Goal: Use online tool/utility: Utilize a website feature to perform a specific function

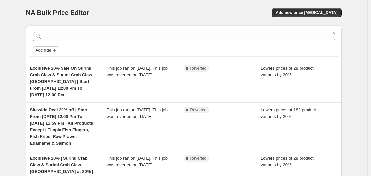
click at [39, 53] on button "Add filter" at bounding box center [46, 50] width 27 height 8
click at [51, 61] on span "Job status" at bounding box center [48, 63] width 20 height 5
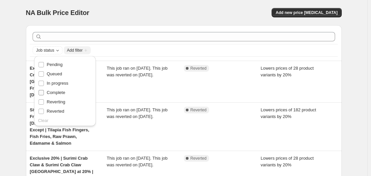
click at [58, 91] on span "Complete" at bounding box center [56, 92] width 19 height 5
click at [44, 91] on input "Complete" at bounding box center [41, 92] width 5 height 5
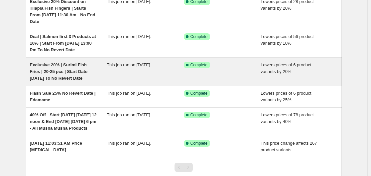
scroll to position [33, 0]
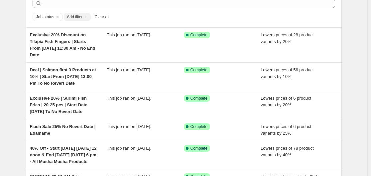
click at [57, 18] on icon "Clear" at bounding box center [57, 16] width 5 height 5
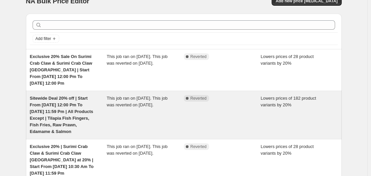
scroll to position [0, 0]
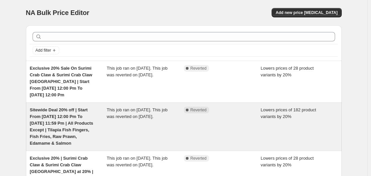
click at [72, 123] on span "Sitewide Deal 20% off | Start From [DATE] 12:00 Pm To [DATE] 11:59 Pm | All Pro…" at bounding box center [62, 126] width 64 height 38
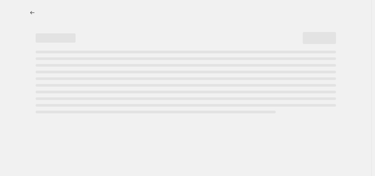
select select "percentage"
select select "no_change"
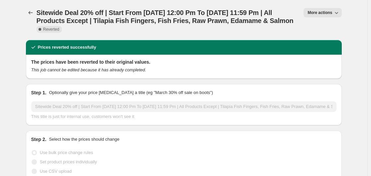
click at [319, 12] on span "More actions" at bounding box center [320, 12] width 25 height 5
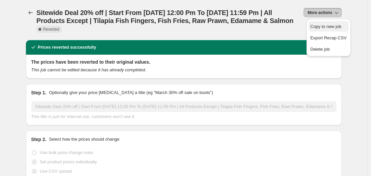
click at [315, 28] on span "Copy to new job" at bounding box center [326, 26] width 31 height 5
select select "percentage"
select select "no_change"
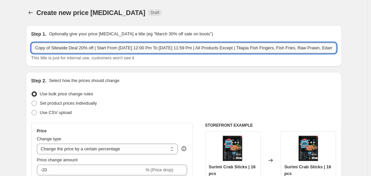
click at [54, 47] on input "Copy of Sitewide Deal 20% off | Start From [DATE] 12:00 Pm To [DATE] 11:59 Pm |…" at bounding box center [184, 48] width 306 height 11
drag, startPoint x: 103, startPoint y: 49, endPoint x: 107, endPoint y: 49, distance: 3.7
click at [107, 49] on input "Sitewide Deal 20% off | Start From [DATE] 12:00 Pm To [DATE] 11:59 Pm | All Pro…" at bounding box center [184, 48] width 306 height 11
click at [123, 48] on input "Sitewide Deal 20% off | Start From [DATE] 12:00 Pm To [DATE] 11:59 Pm | All Pro…" at bounding box center [184, 48] width 306 height 11
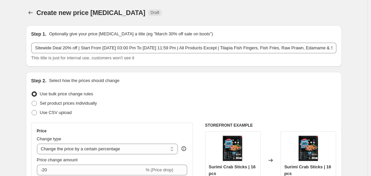
click at [149, 64] on div "Step 1. Optionally give your price [MEDICAL_DATA] a title (eg "March 30% off sa…" at bounding box center [184, 45] width 316 height 41
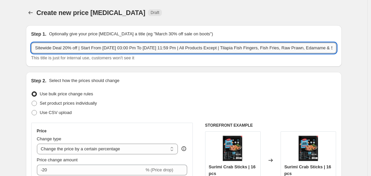
drag, startPoint x: 151, startPoint y: 46, endPoint x: 147, endPoint y: 45, distance: 4.1
click at [147, 45] on input "Sitewide Deal 20% off | Start From [DATE] 03:00 Pm To [DATE] 11:59 Pm | All Pro…" at bounding box center [184, 48] width 306 height 11
type input "Sitewide Deal 20% off | Start From [DATE] 03:00 Pm To [DATE] 11:59 Pm | All Pro…"
click at [177, 59] on div "This title is just for internal use, customers won't see it" at bounding box center [184, 58] width 306 height 7
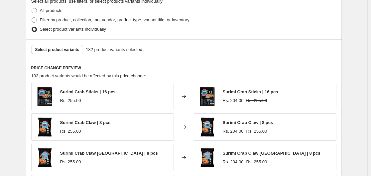
scroll to position [366, 0]
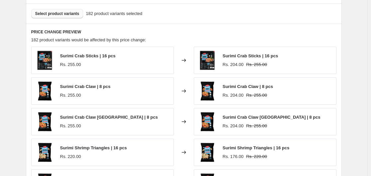
click at [65, 16] on span "Select product variants" at bounding box center [57, 13] width 44 height 5
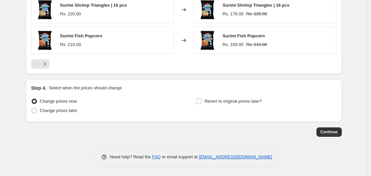
scroll to position [510, 0]
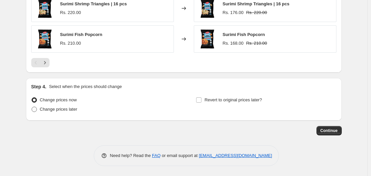
click at [65, 109] on span "Change prices later" at bounding box center [59, 109] width 38 height 5
click at [32, 107] on input "Change prices later" at bounding box center [32, 107] width 0 height 0
radio input "true"
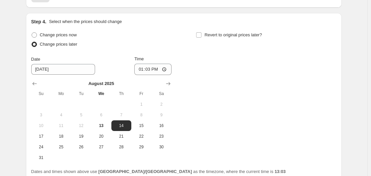
scroll to position [577, 0]
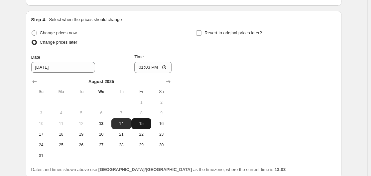
click at [145, 126] on span "15" at bounding box center [141, 123] width 15 height 5
type input "[DATE]"
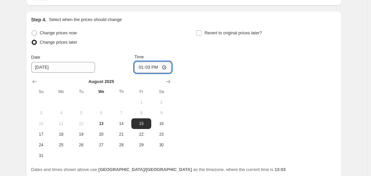
click at [150, 69] on input "13:03" at bounding box center [152, 67] width 37 height 11
click at [167, 69] on input "13:03" at bounding box center [152, 67] width 37 height 11
type input "15:00"
click at [201, 97] on div "Change prices now Change prices later Date [DATE] Time 15:00 [DATE] Su Mo Tu We…" at bounding box center [184, 94] width 306 height 132
click at [200, 33] on input "Revert to original prices later?" at bounding box center [198, 32] width 5 height 5
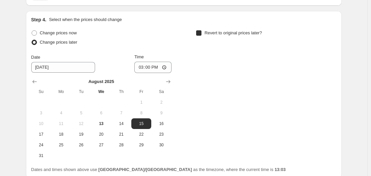
checkbox input "true"
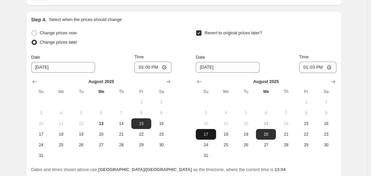
click at [204, 132] on span "17" at bounding box center [206, 133] width 15 height 5
type input "[DATE]"
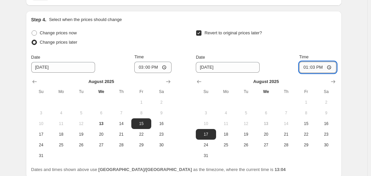
click at [332, 68] on input "13:03" at bounding box center [318, 67] width 37 height 11
click at [332, 44] on div "Revert to original prices later?" at bounding box center [266, 38] width 140 height 20
type input "23:59"
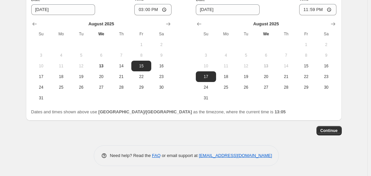
scroll to position [602, 0]
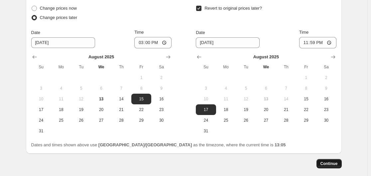
click at [338, 166] on button "Continue" at bounding box center [329, 163] width 25 height 9
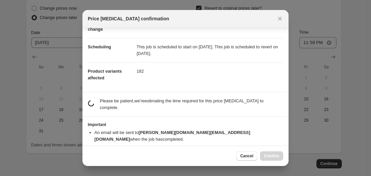
scroll to position [48, 0]
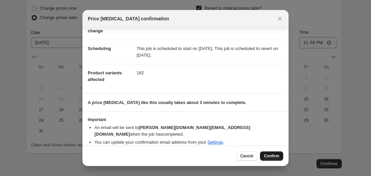
click at [271, 157] on span "Confirm" at bounding box center [271, 155] width 15 height 5
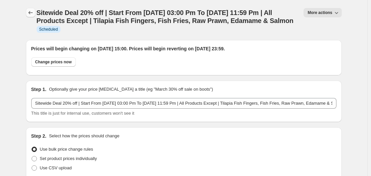
click at [29, 10] on icon "Price change jobs" at bounding box center [30, 12] width 7 height 7
